Goal: Find specific page/section: Find specific page/section

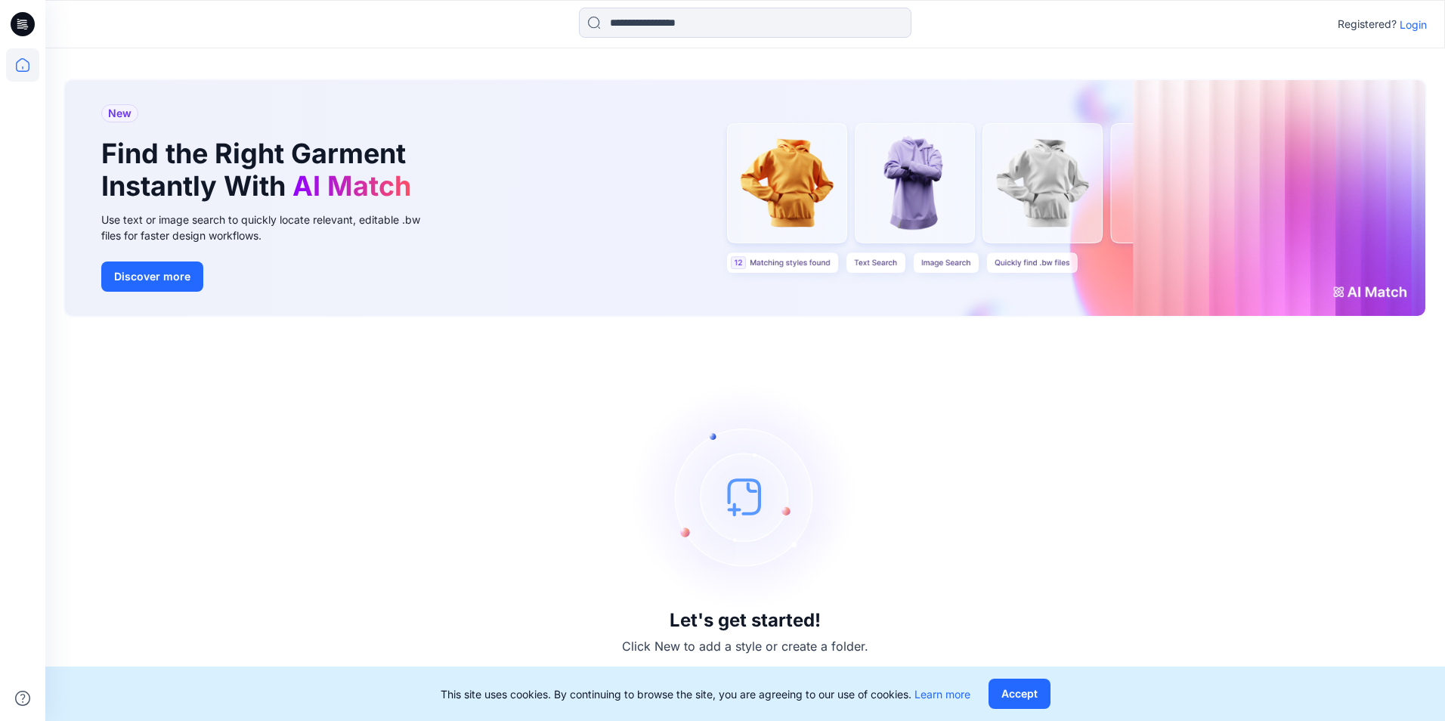
click at [1416, 30] on p "Login" at bounding box center [1413, 25] width 27 height 16
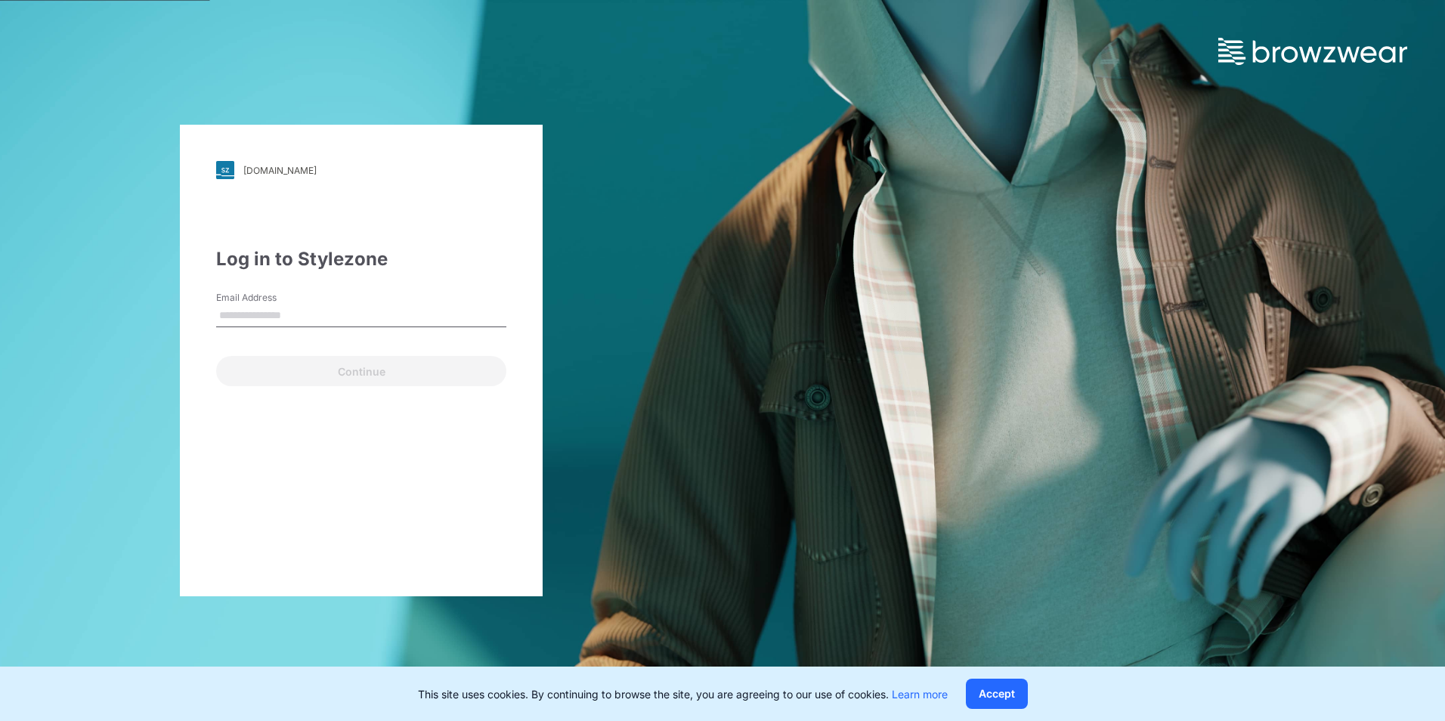
click at [268, 310] on input "Email Address" at bounding box center [361, 316] width 290 height 23
click at [373, 321] on input "Email Address" at bounding box center [361, 316] width 290 height 23
paste input "**********"
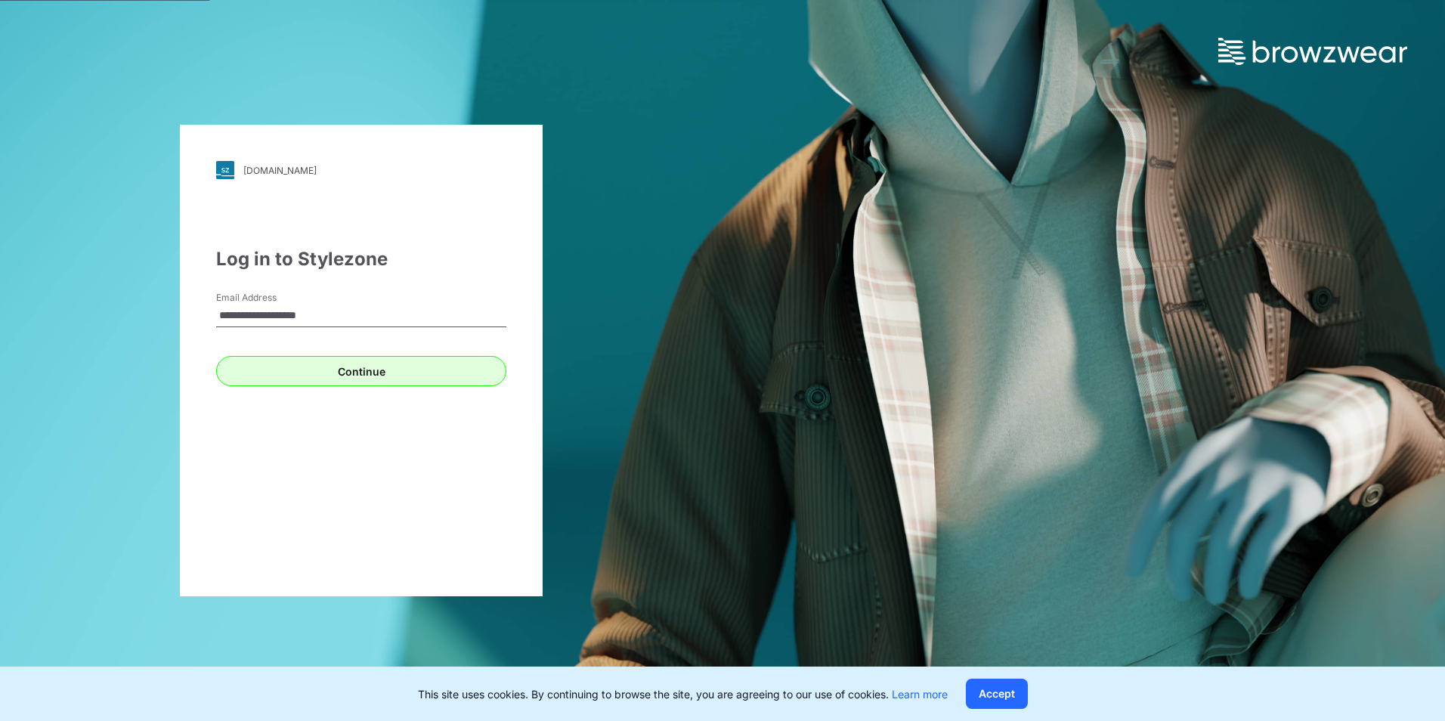
type input "**********"
click at [323, 376] on button "Continue" at bounding box center [361, 371] width 290 height 30
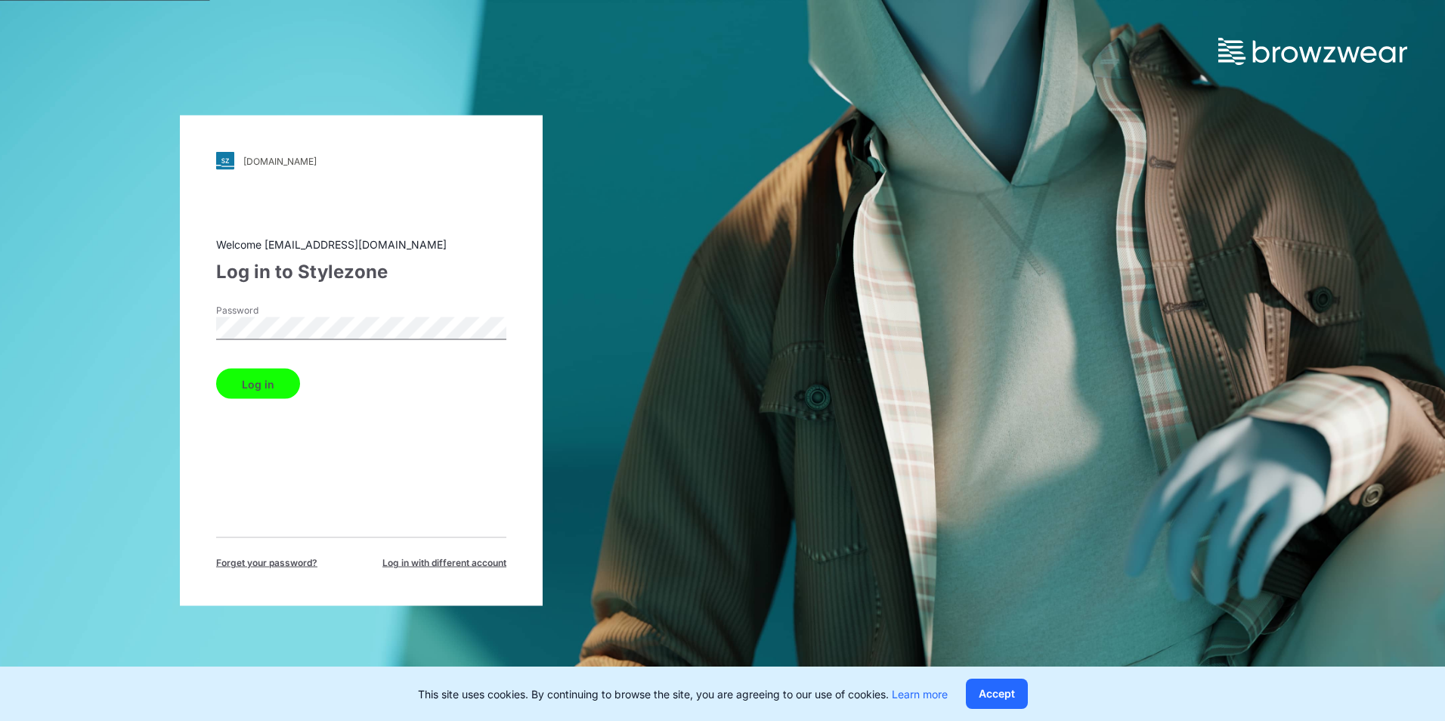
click at [262, 387] on button "Log in" at bounding box center [258, 384] width 84 height 30
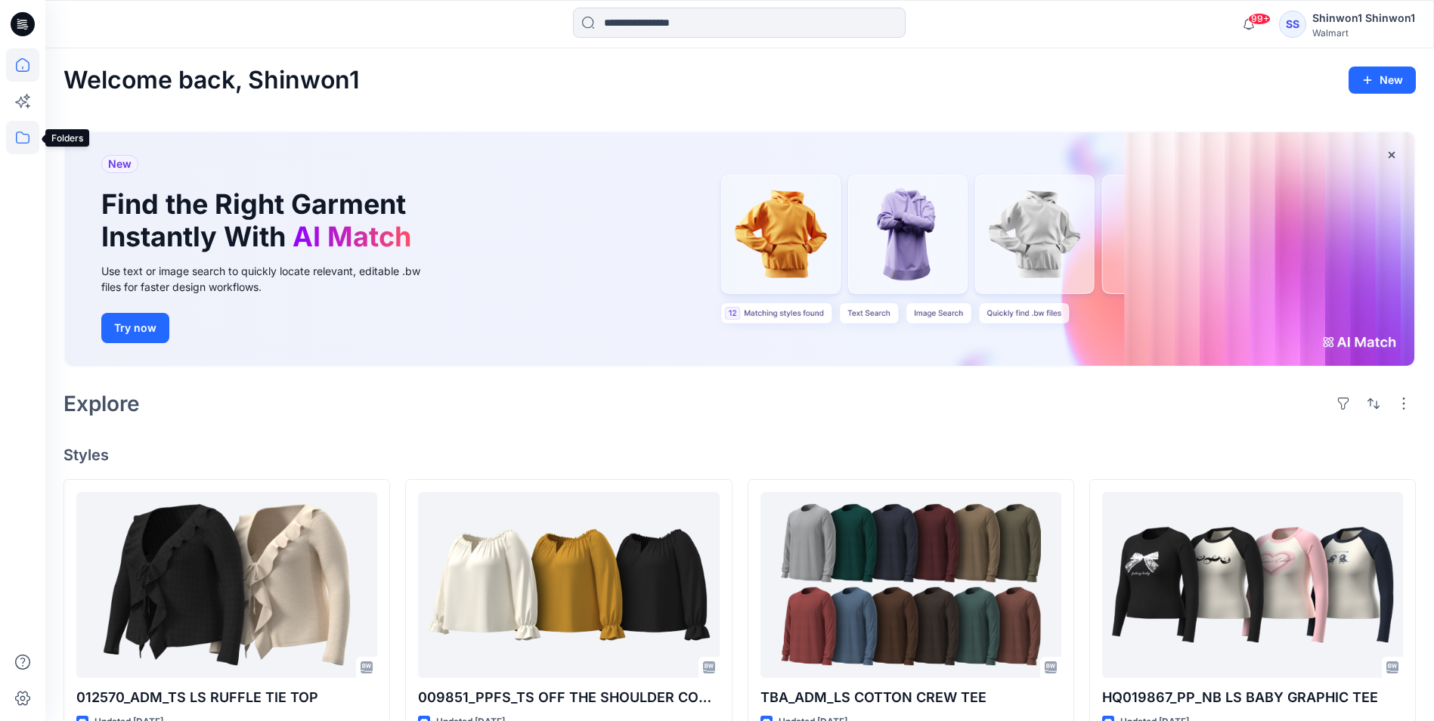
click at [17, 140] on icon at bounding box center [22, 137] width 33 height 33
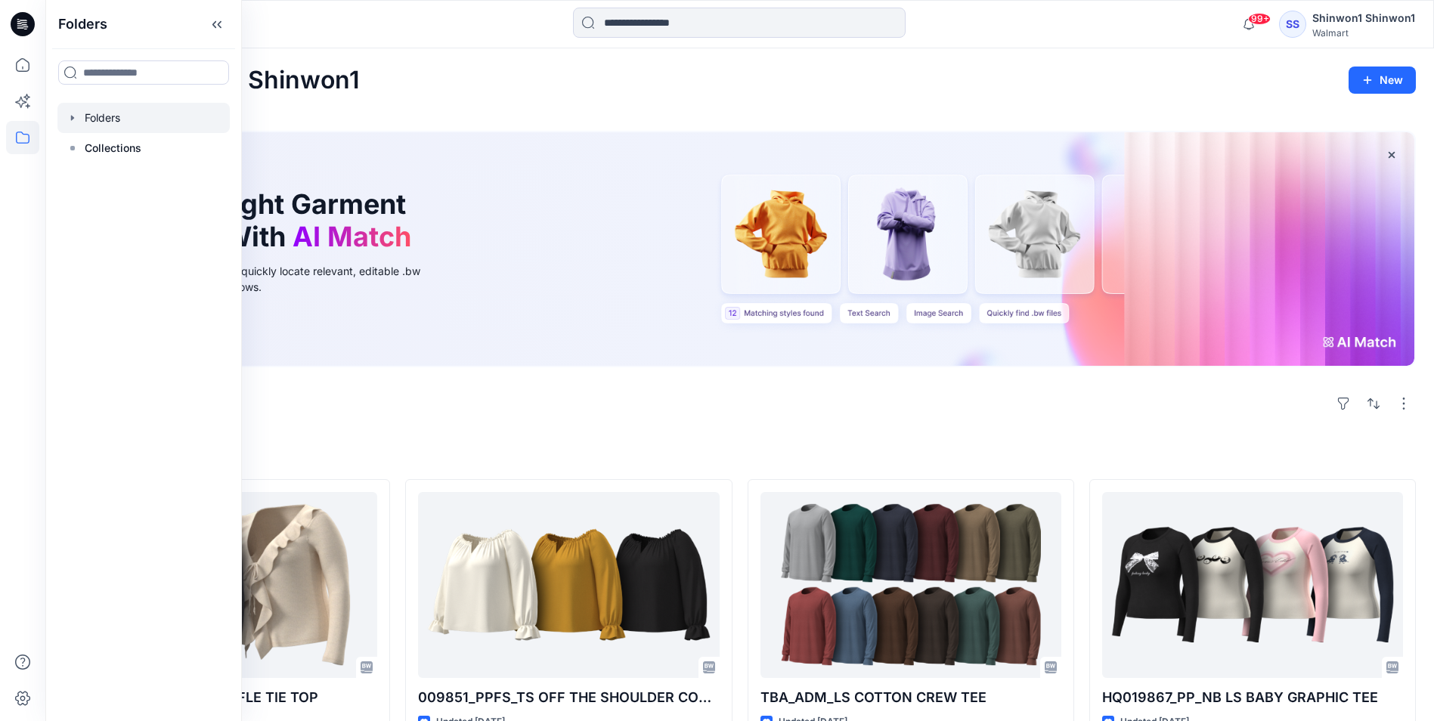
click at [107, 113] on div at bounding box center [143, 118] width 172 height 30
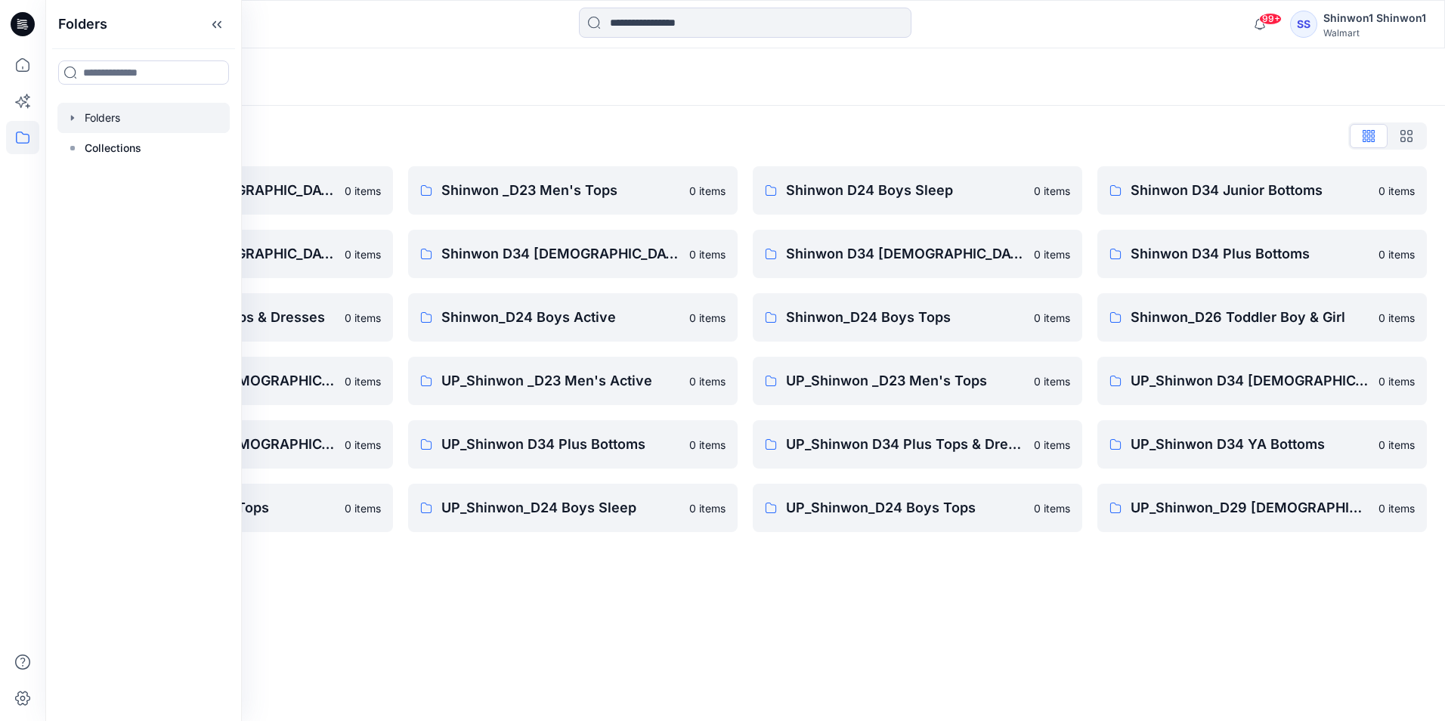
click at [425, 125] on div "Folders List" at bounding box center [744, 136] width 1363 height 24
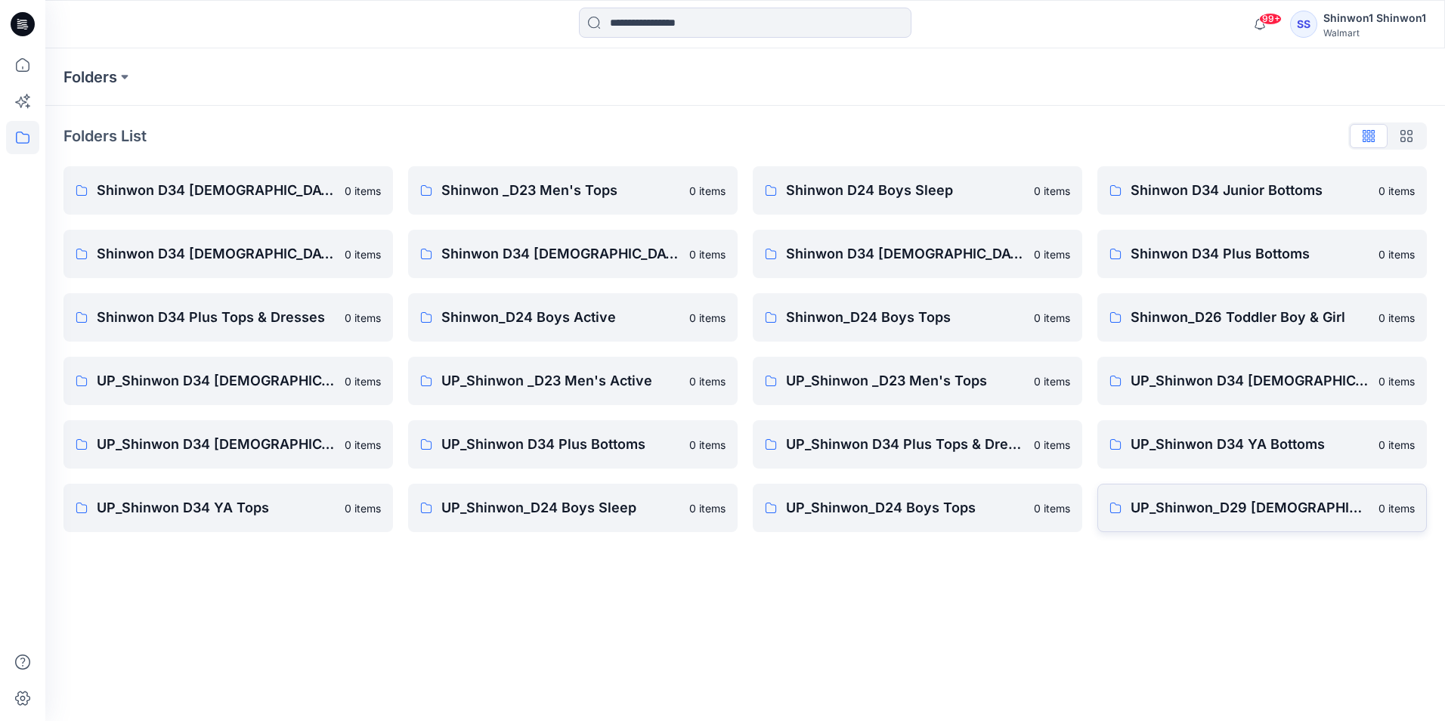
click at [1277, 503] on p "UP_Shinwon_D29 [DEMOGRAPHIC_DATA] Sleep" at bounding box center [1250, 507] width 239 height 21
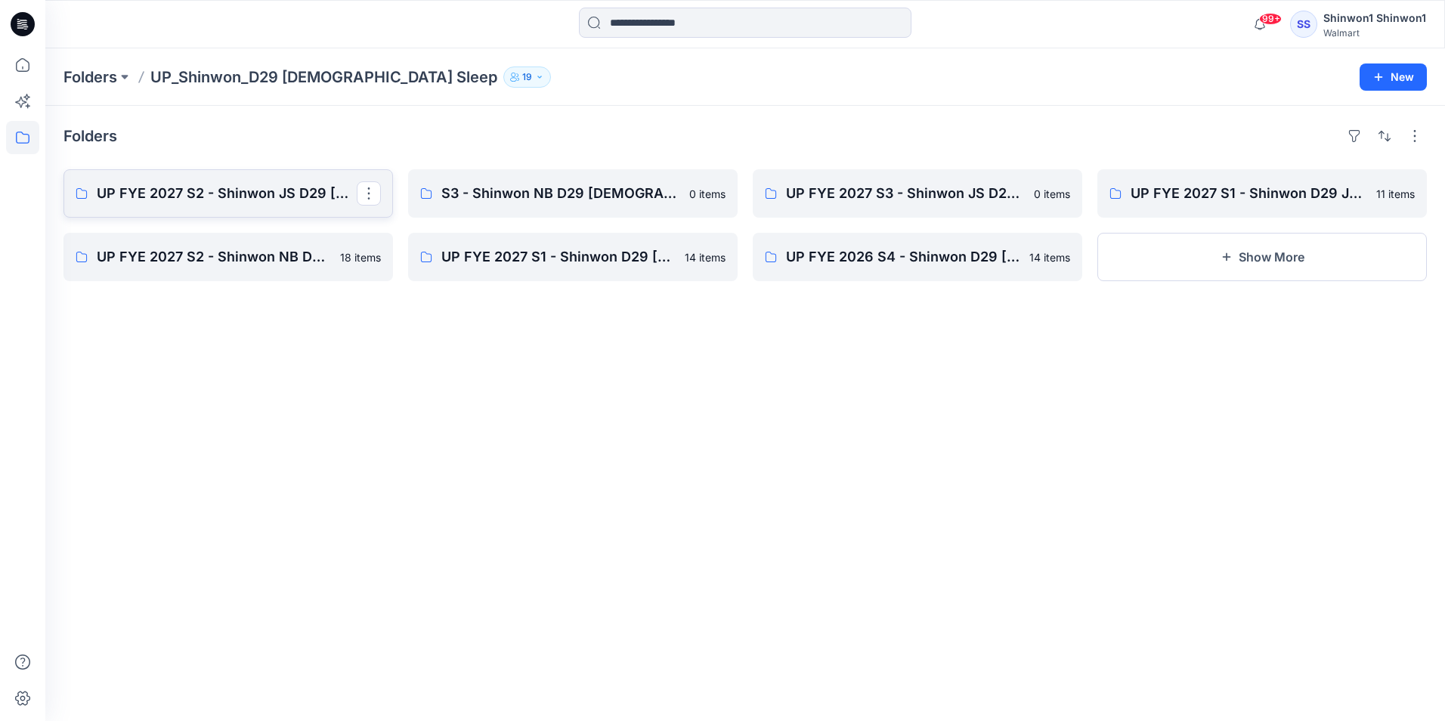
click at [220, 194] on p "UP FYE 2027 S2 - Shinwon JS D29 [DEMOGRAPHIC_DATA] Sleepwear" at bounding box center [227, 193] width 260 height 21
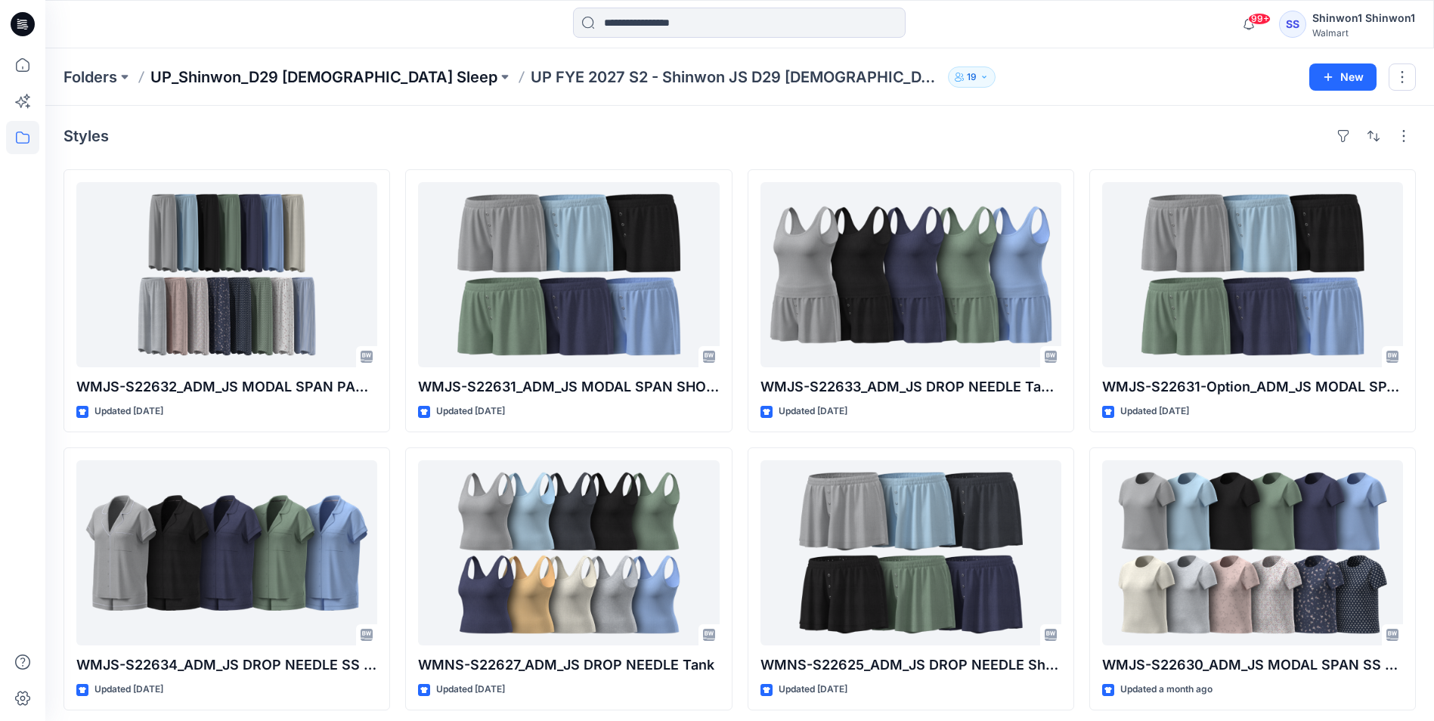
click at [255, 73] on p "UP_Shinwon_D29 [DEMOGRAPHIC_DATA] Sleep" at bounding box center [323, 77] width 347 height 21
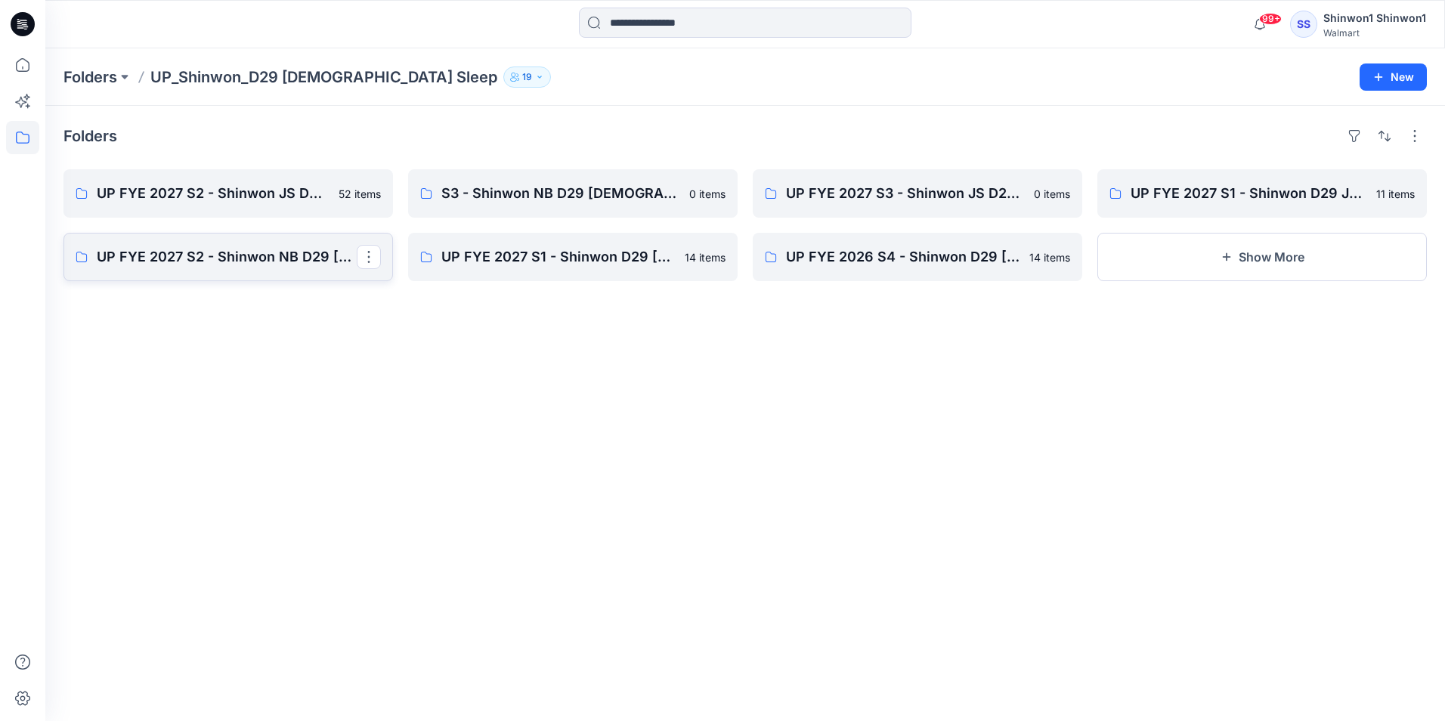
click at [243, 255] on p "UP FYE 2027 S2 - Shinwon NB D29 [DEMOGRAPHIC_DATA] Sleepwear" at bounding box center [227, 256] width 260 height 21
